Goal: Task Accomplishment & Management: Manage account settings

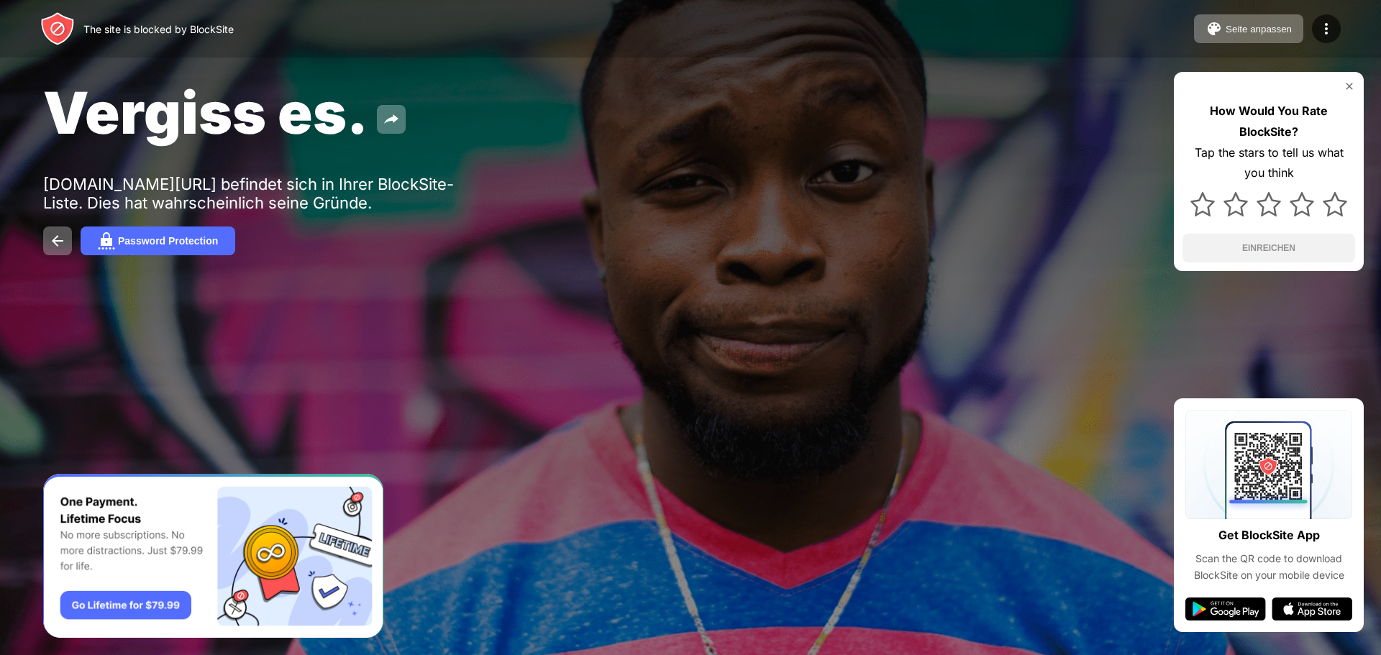
drag, startPoint x: 1292, startPoint y: 1, endPoint x: 800, endPoint y: 103, distance: 502.4
click at [798, 102] on div "Vergiss es." at bounding box center [561, 113] width 1036 height 70
click at [1322, 31] on img at bounding box center [1326, 28] width 17 height 17
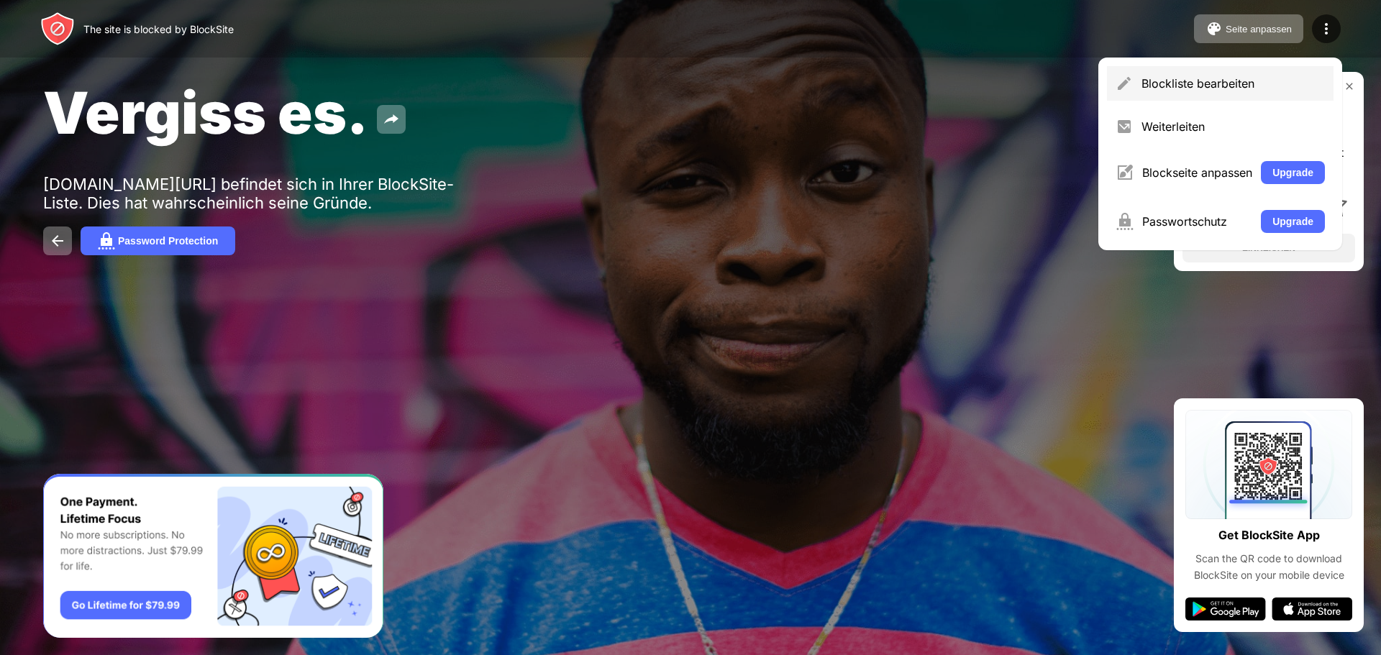
click at [1267, 80] on div "Blockliste bearbeiten" at bounding box center [1232, 83] width 183 height 14
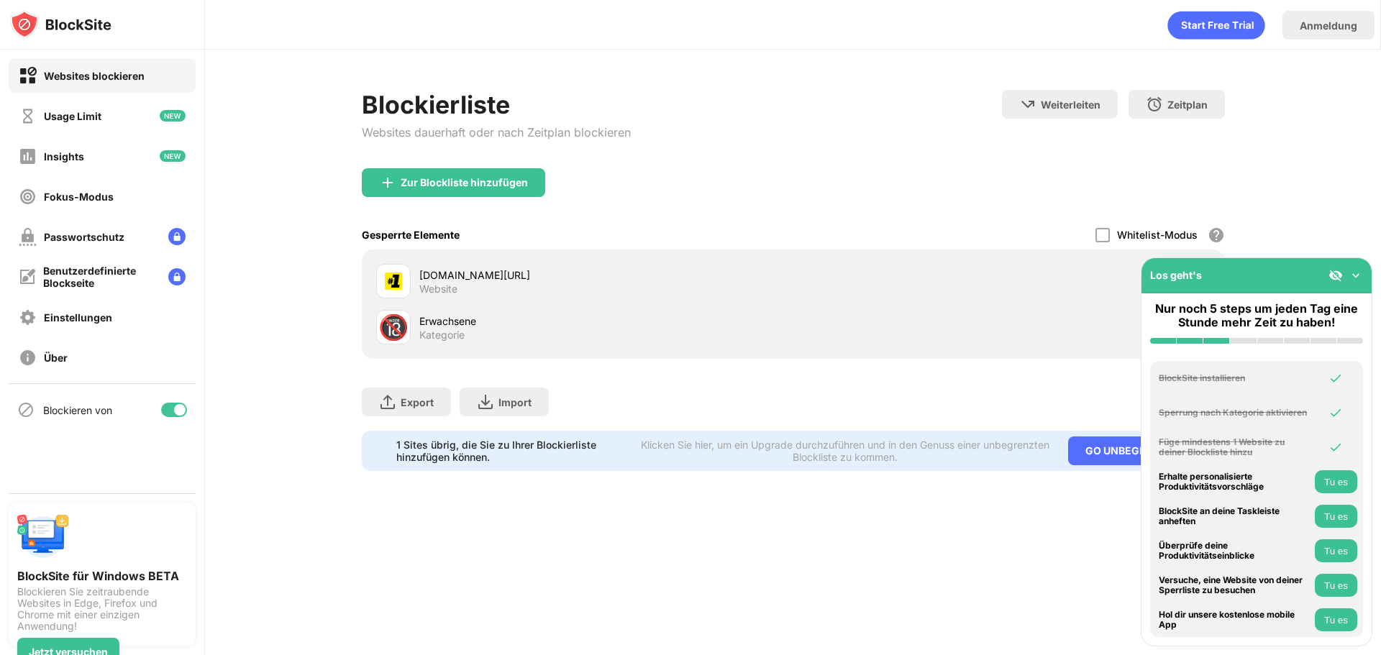
click at [1360, 274] on img at bounding box center [1356, 275] width 14 height 14
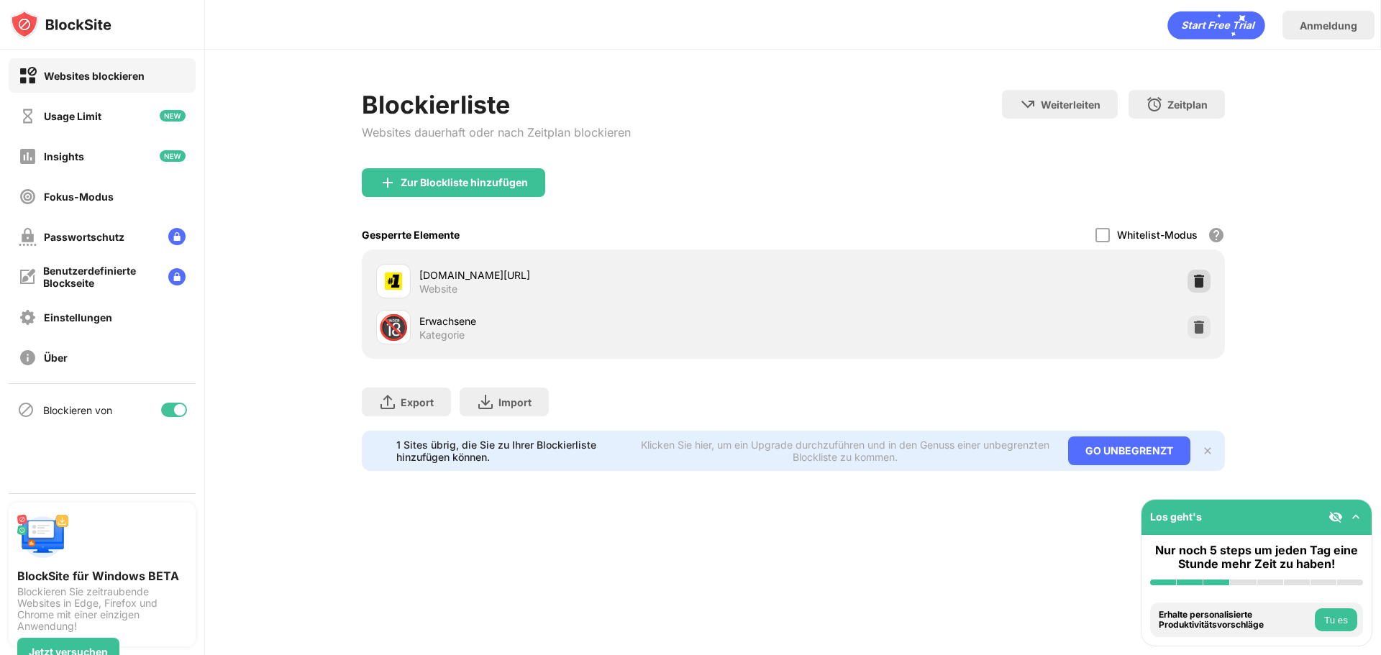
click at [1194, 275] on img at bounding box center [1199, 281] width 14 height 14
